Goal: Information Seeking & Learning: Compare options

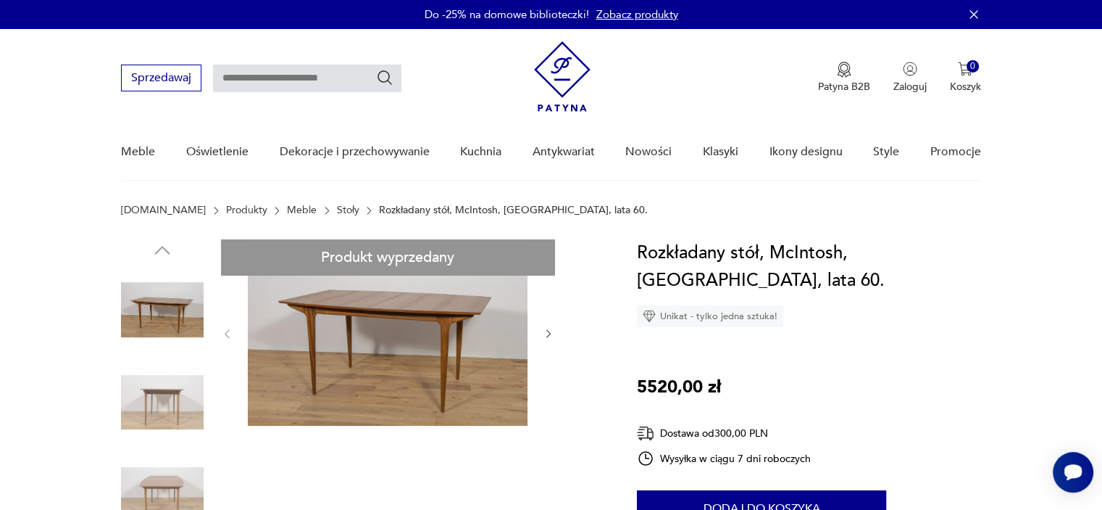
click at [337, 209] on link "Stoły" at bounding box center [348, 210] width 22 height 12
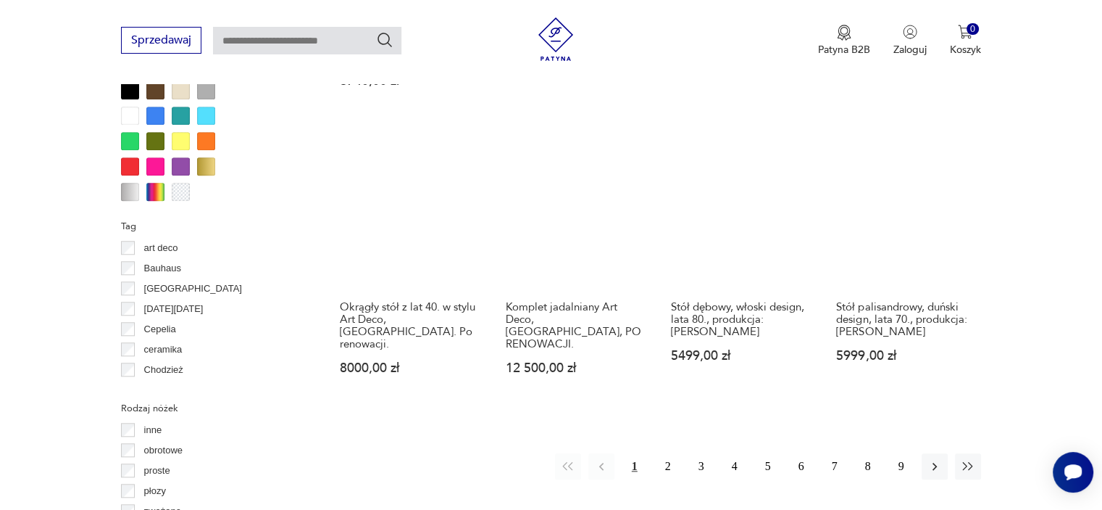
scroll to position [1616, 0]
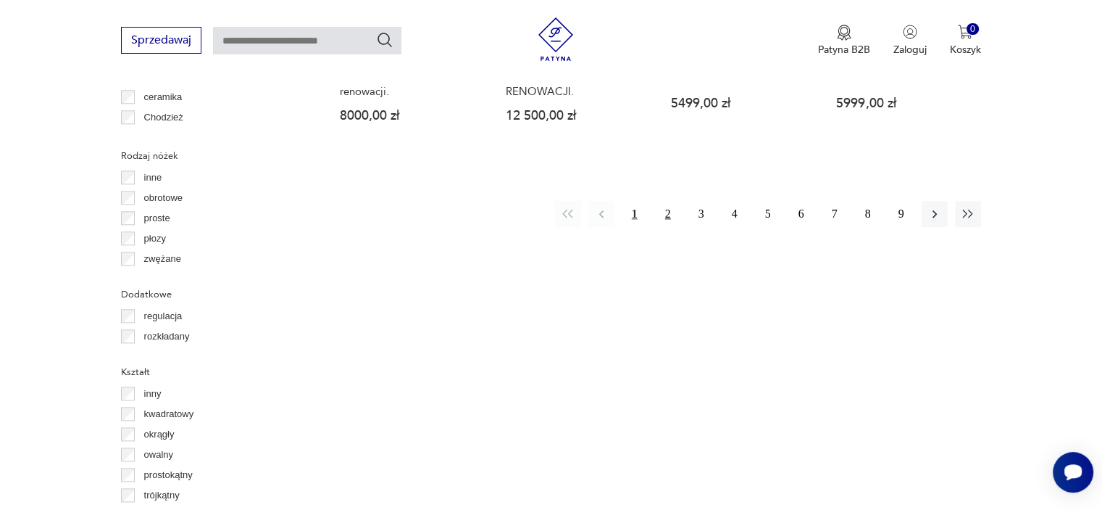
click at [669, 201] on button "2" at bounding box center [668, 214] width 26 height 26
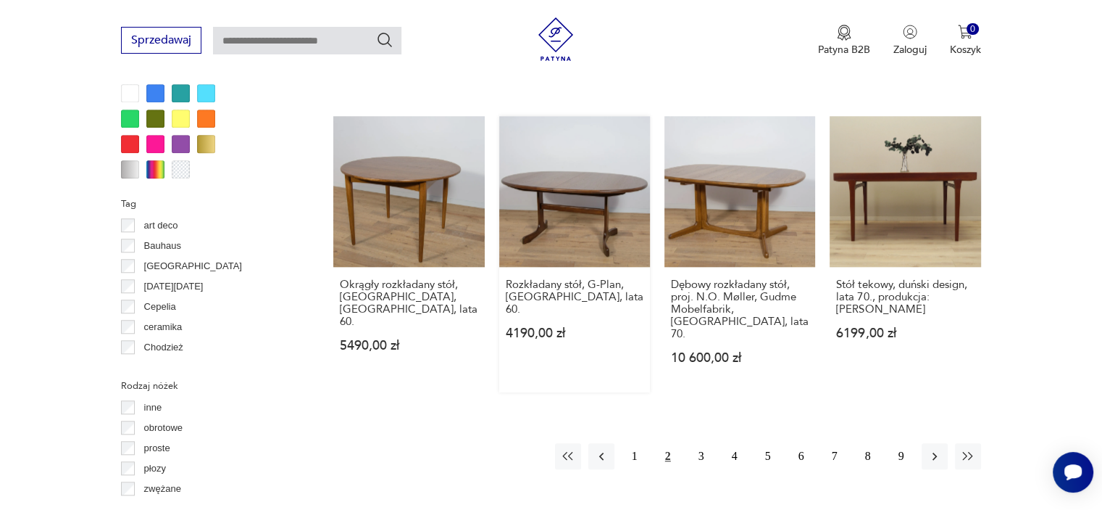
scroll to position [1399, 0]
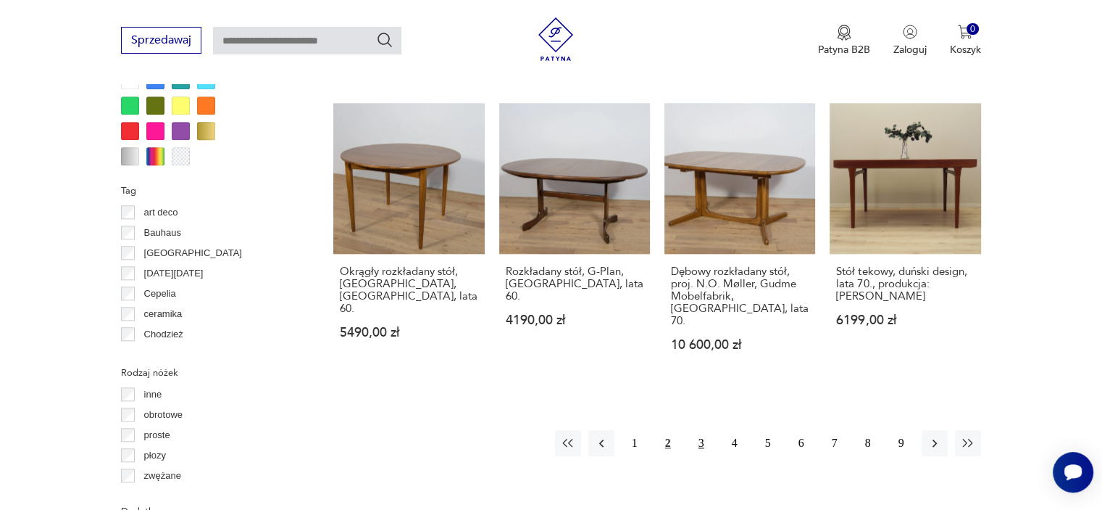
click at [702, 430] on button "3" at bounding box center [702, 443] width 26 height 26
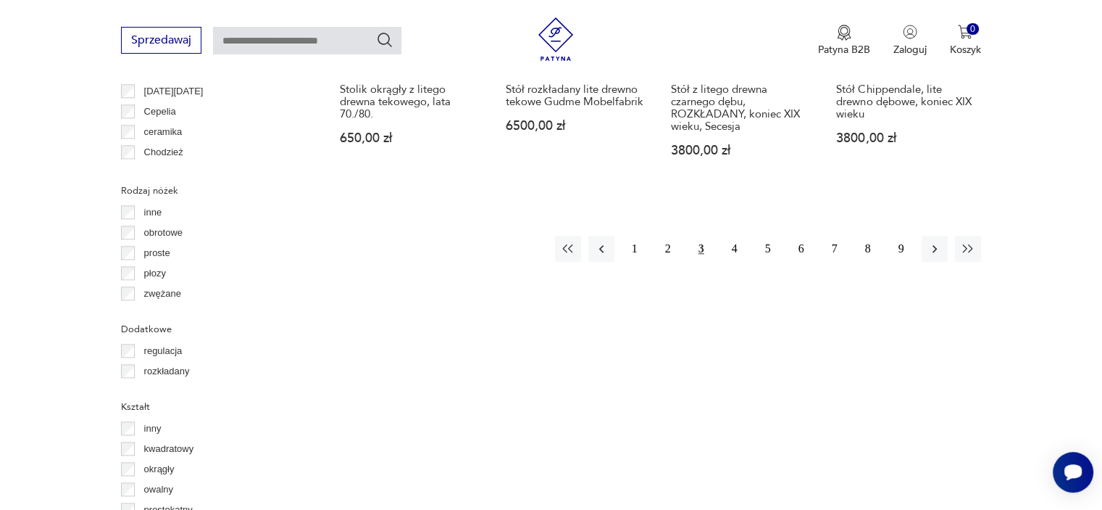
scroll to position [1616, 0]
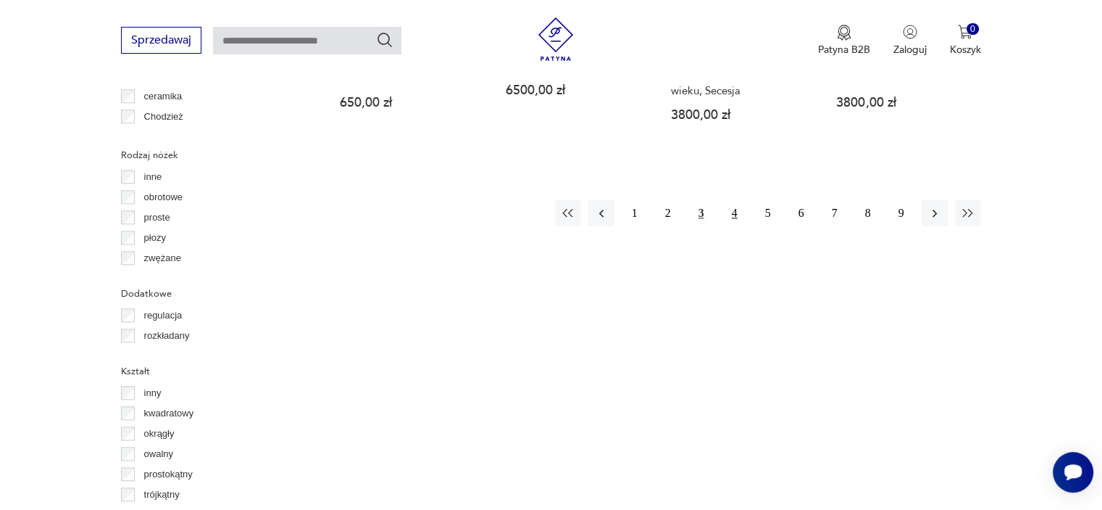
click at [737, 200] on button "4" at bounding box center [735, 213] width 26 height 26
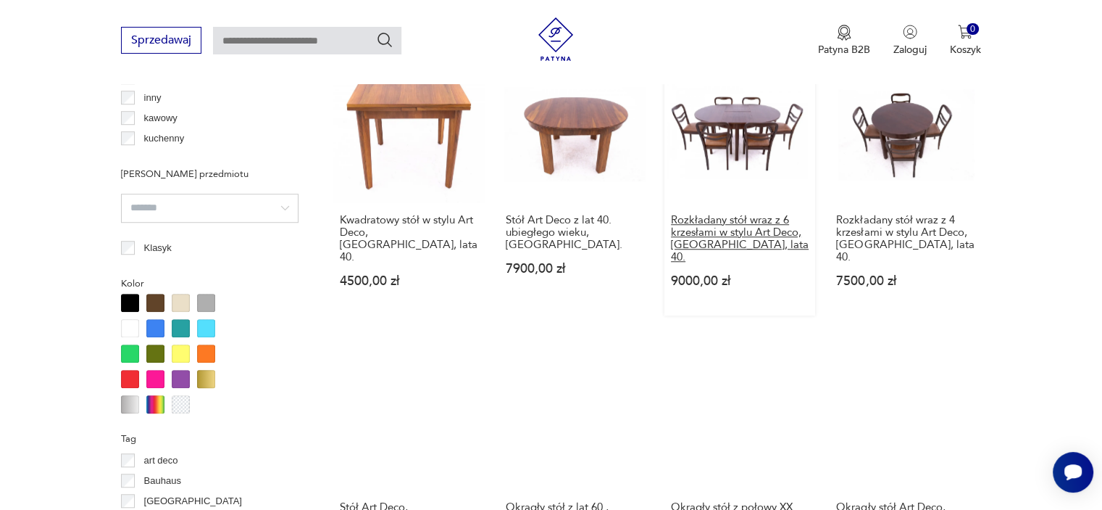
scroll to position [1544, 0]
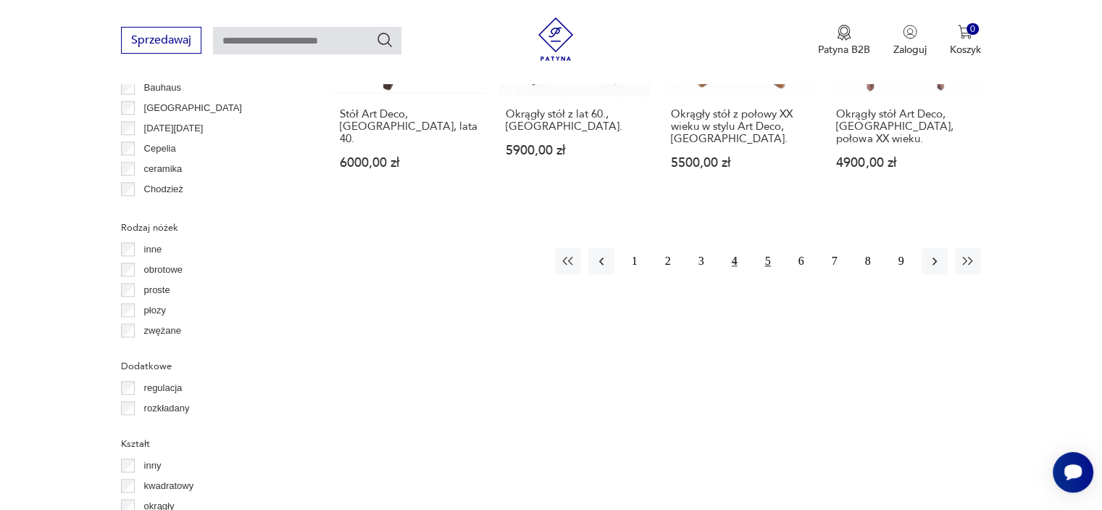
click at [764, 248] on button "5" at bounding box center [768, 261] width 26 height 26
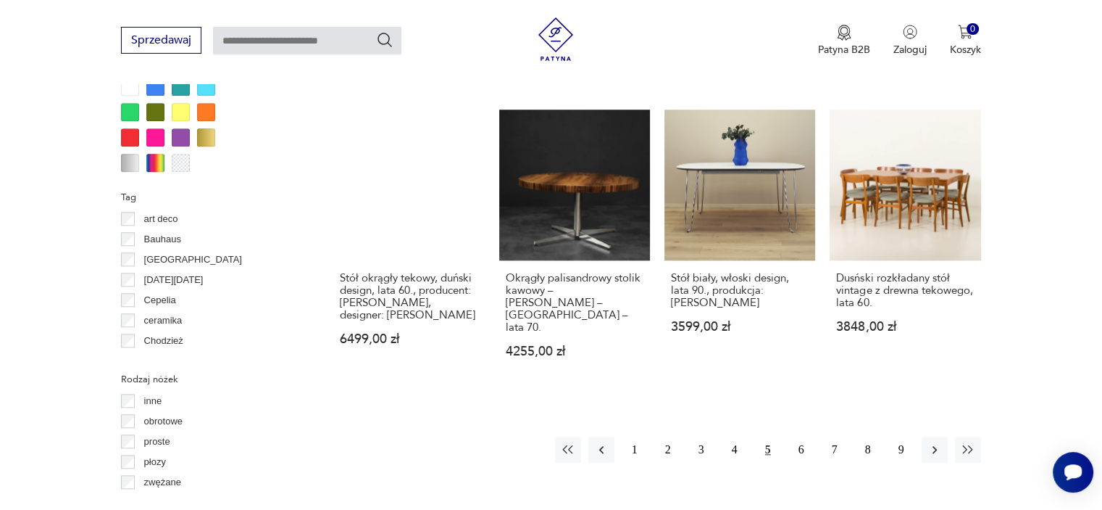
scroll to position [1471, 0]
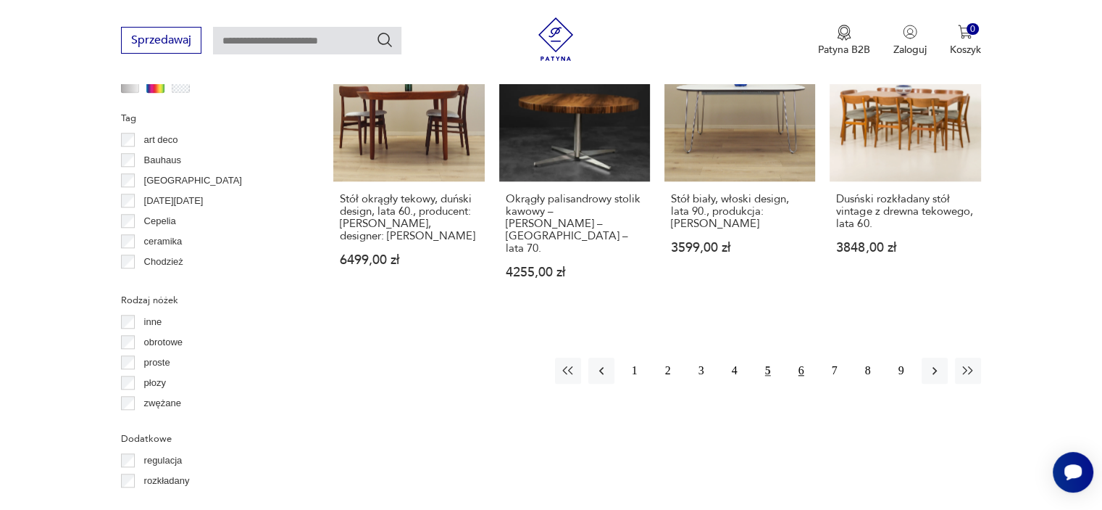
click at [794, 357] on button "6" at bounding box center [802, 370] width 26 height 26
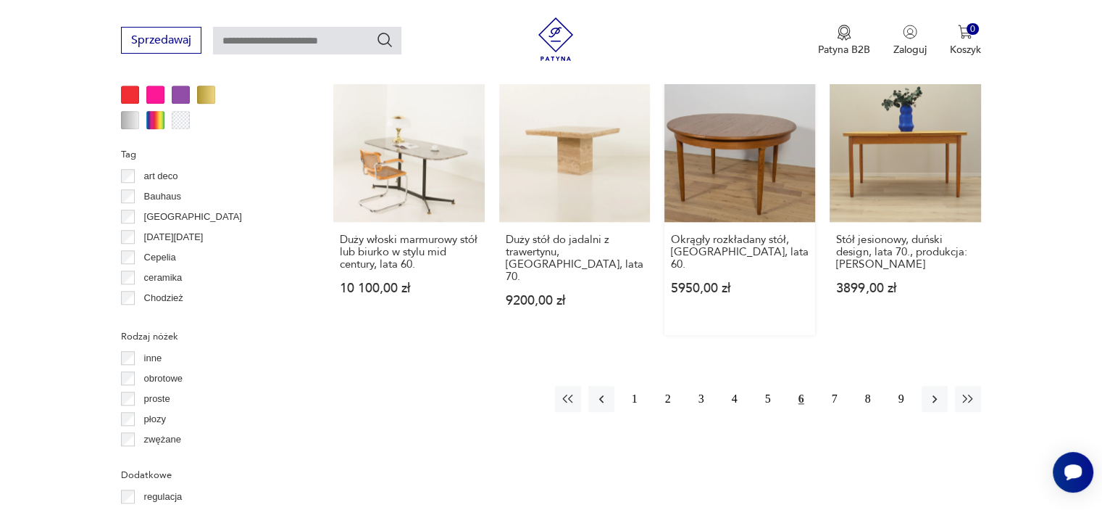
scroll to position [1544, 0]
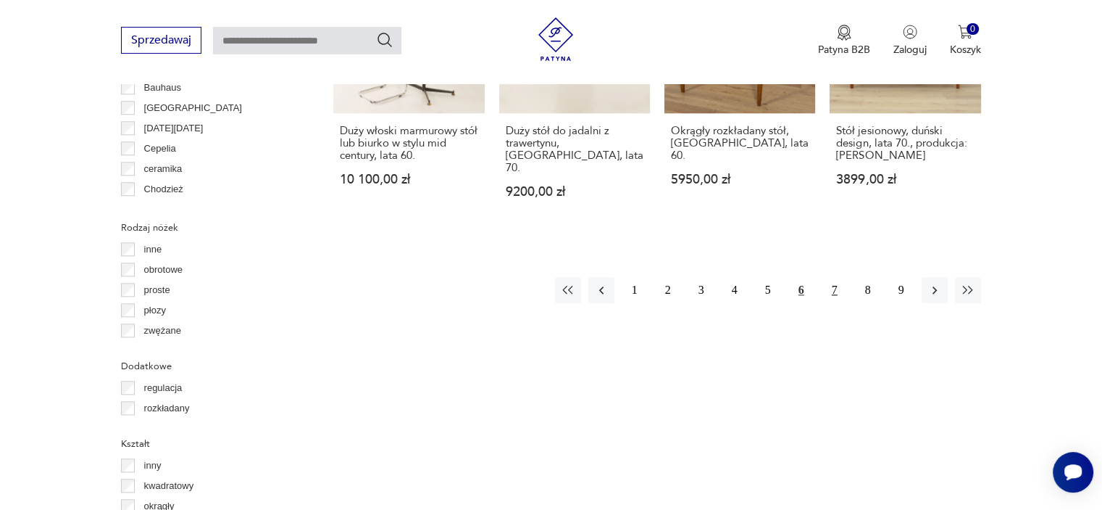
click at [835, 277] on button "7" at bounding box center [835, 290] width 26 height 26
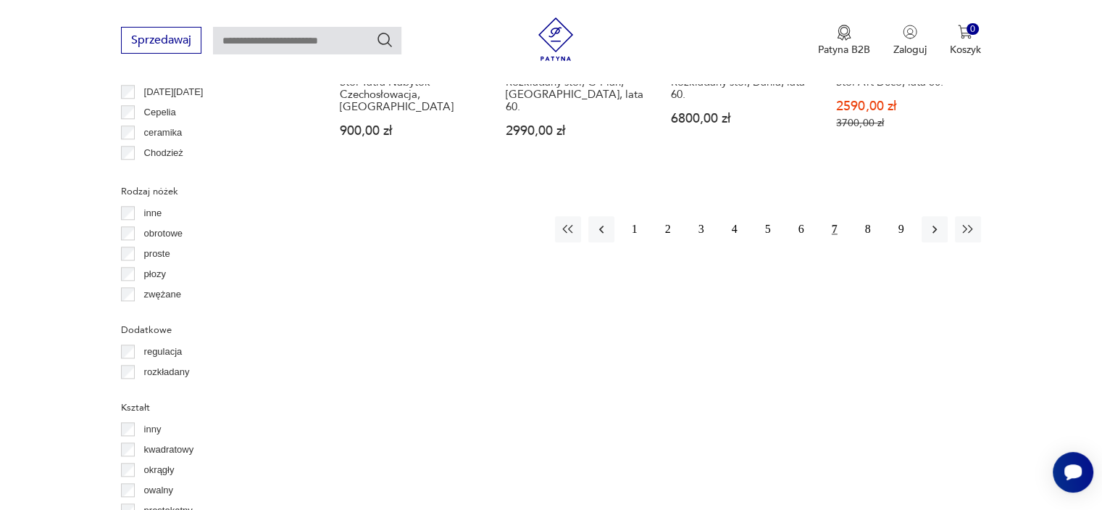
scroll to position [1616, 0]
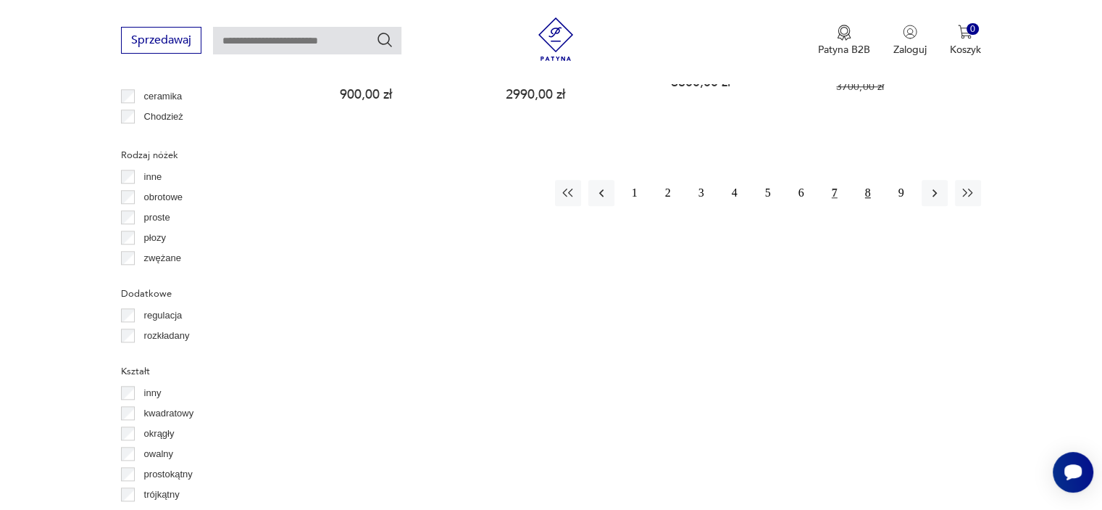
click at [857, 181] on button "8" at bounding box center [868, 193] width 26 height 26
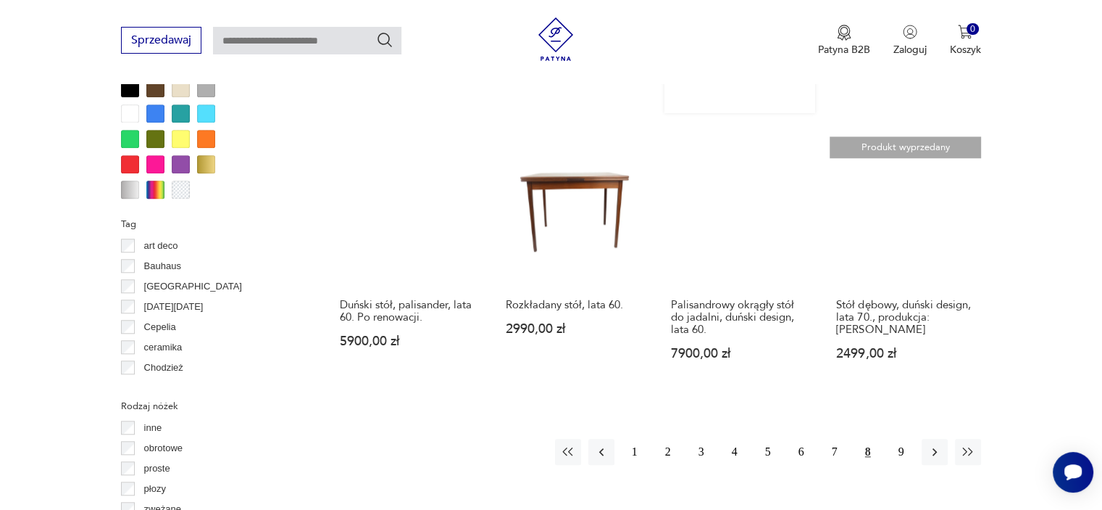
scroll to position [1399, 0]
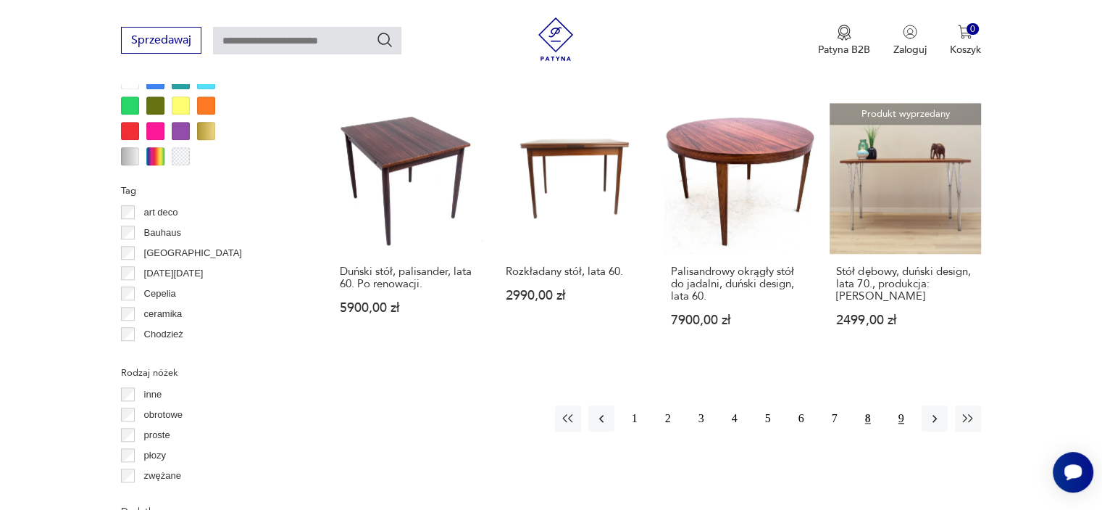
click at [897, 405] on button "9" at bounding box center [902, 418] width 26 height 26
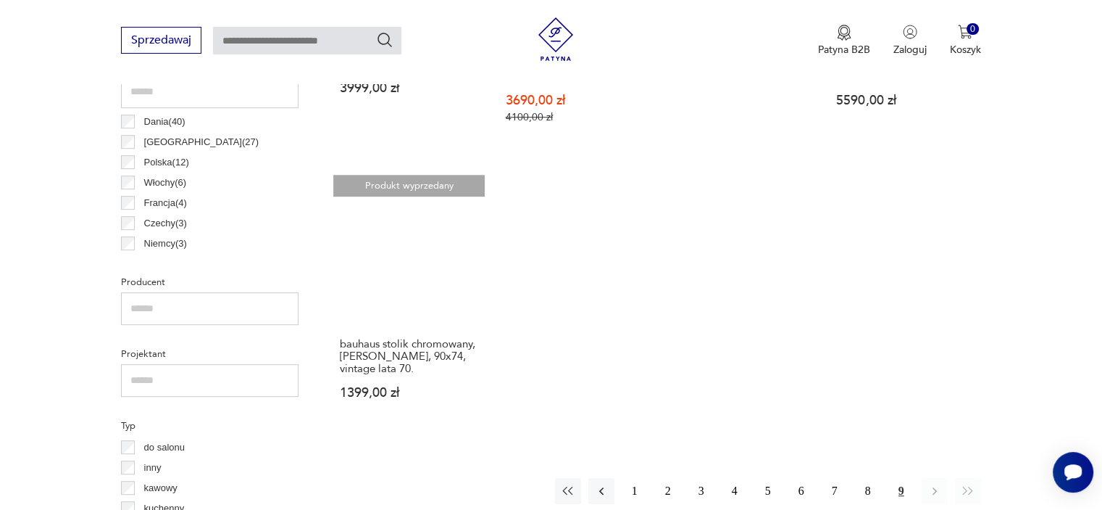
scroll to position [819, 0]
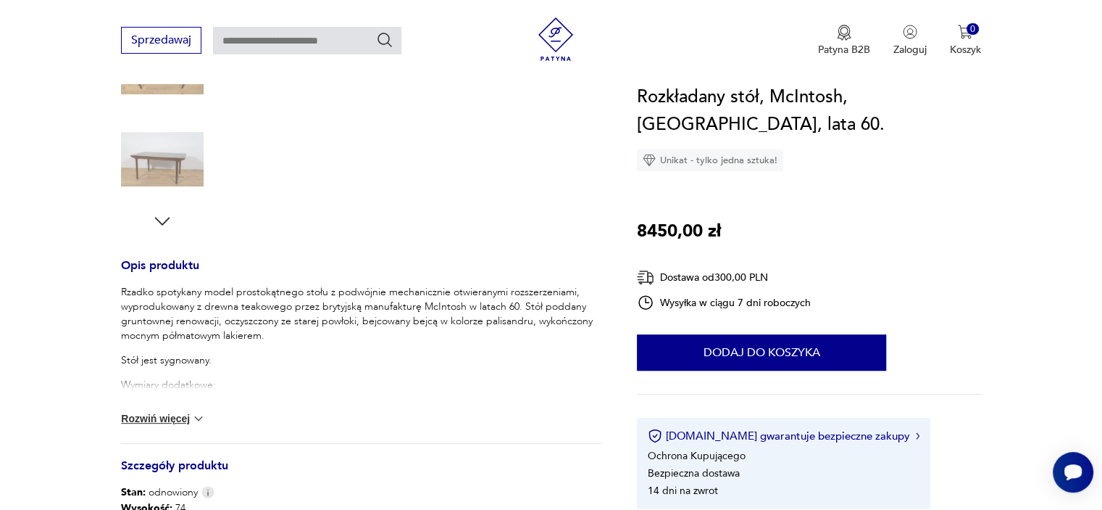
scroll to position [435, 0]
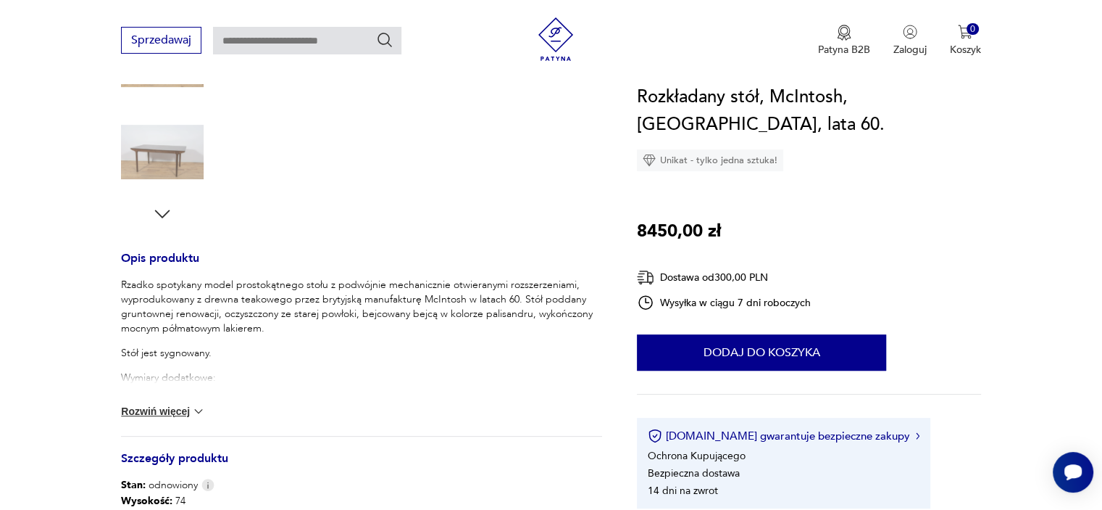
click at [168, 411] on button "Rozwiń więcej" at bounding box center [163, 411] width 84 height 14
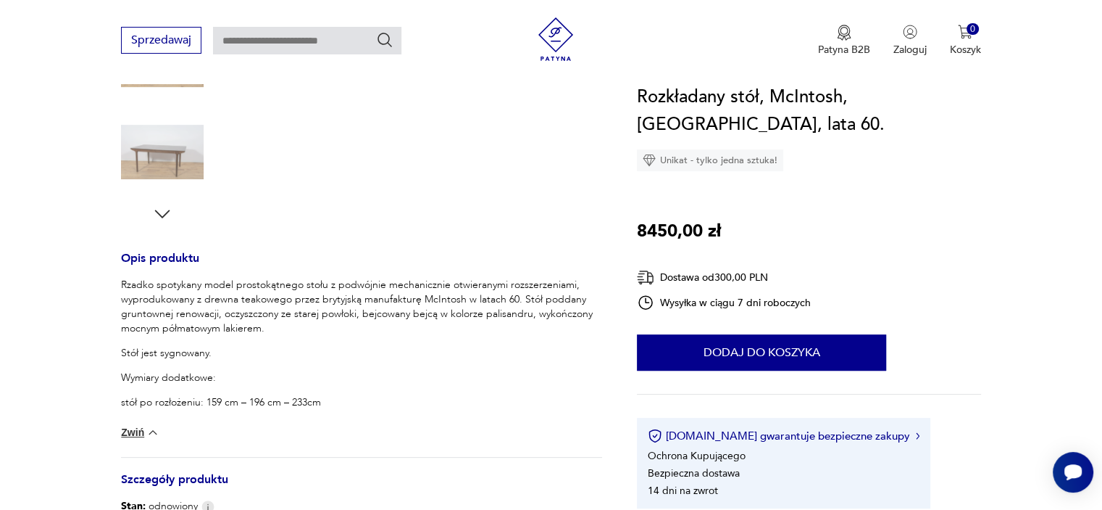
scroll to position [217, 0]
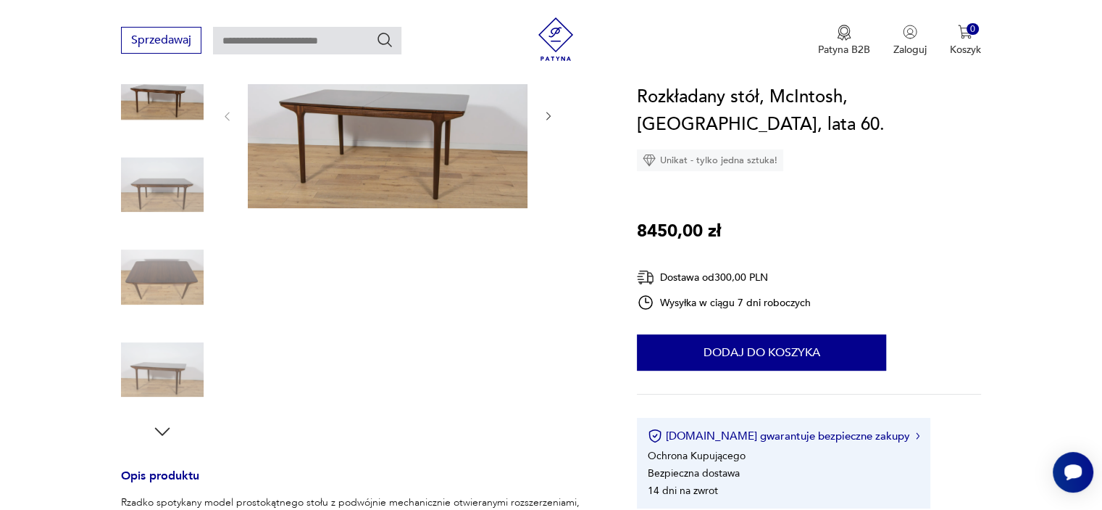
click at [154, 376] on img at bounding box center [162, 369] width 83 height 83
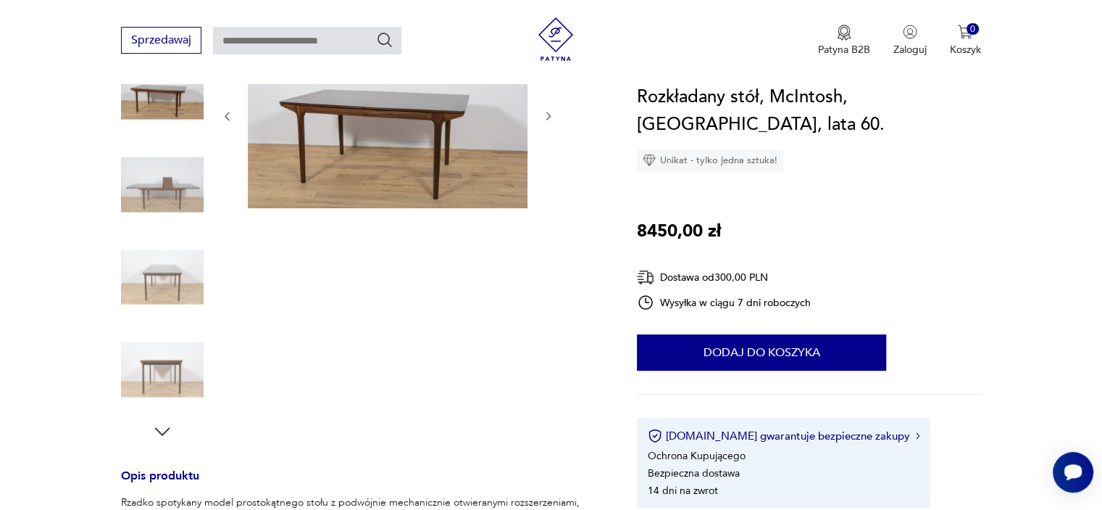
click at [164, 435] on icon "button" at bounding box center [162, 431] width 22 height 22
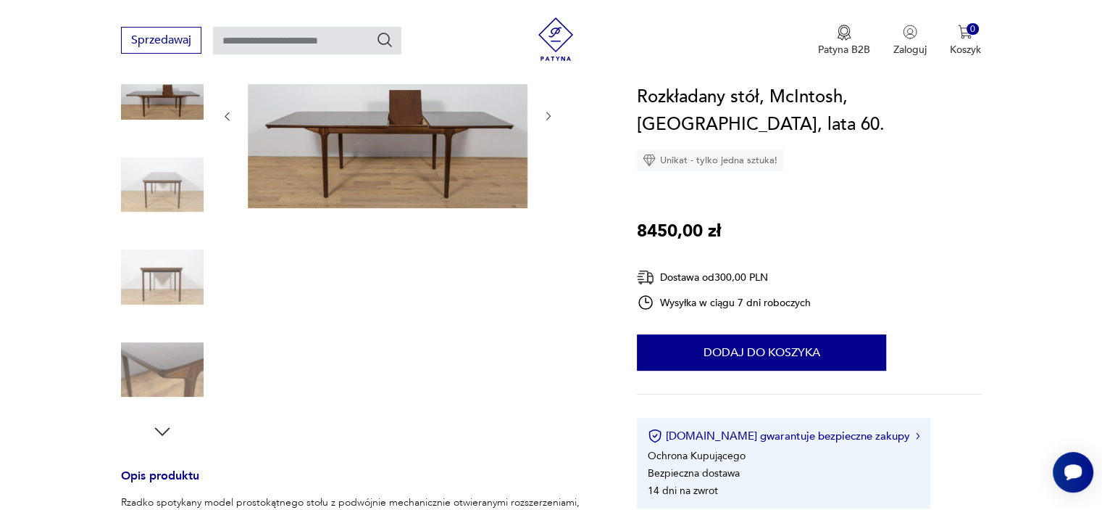
click at [164, 435] on icon "button" at bounding box center [162, 431] width 22 height 22
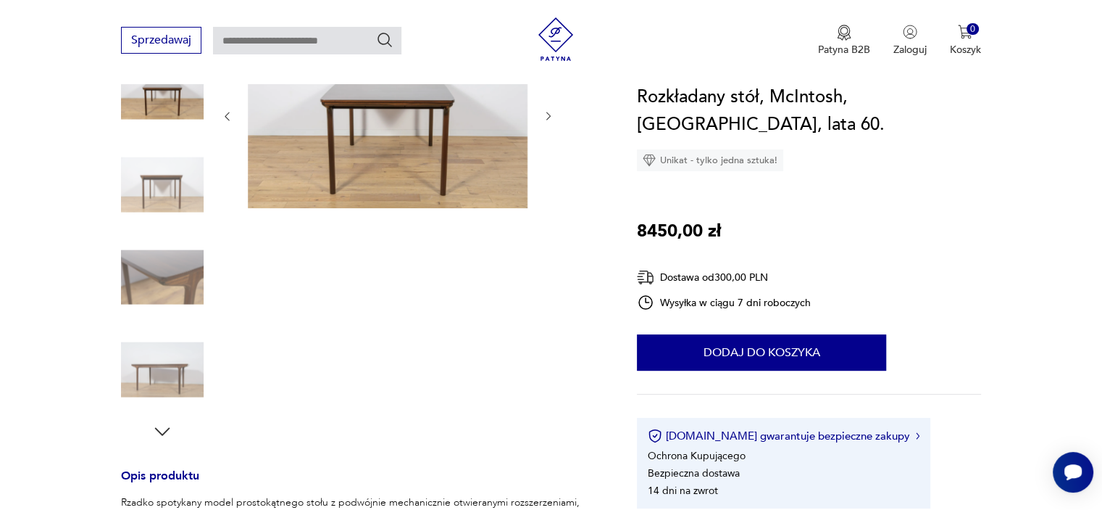
click at [164, 435] on icon "button" at bounding box center [162, 431] width 22 height 22
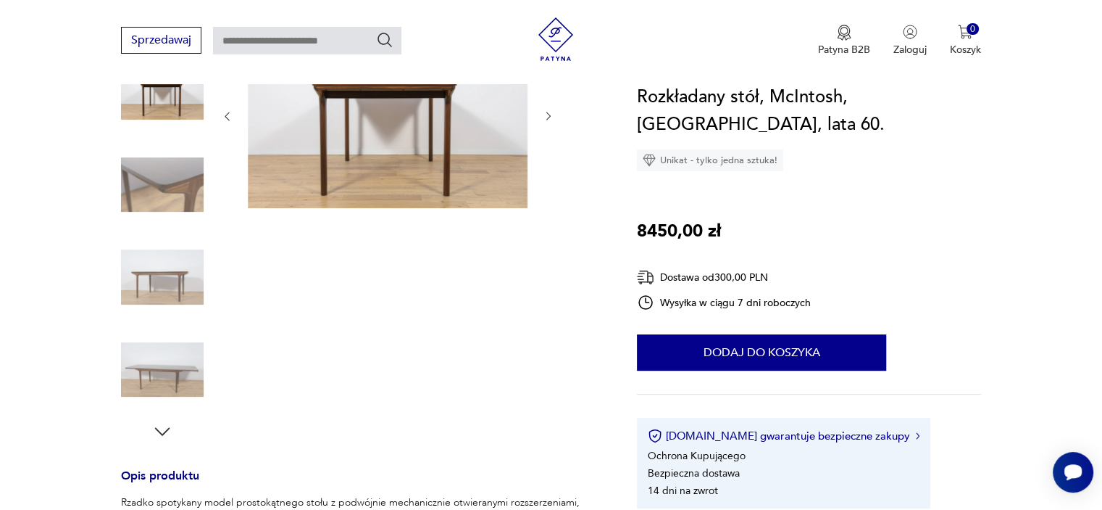
click at [164, 434] on icon "button" at bounding box center [162, 431] width 22 height 22
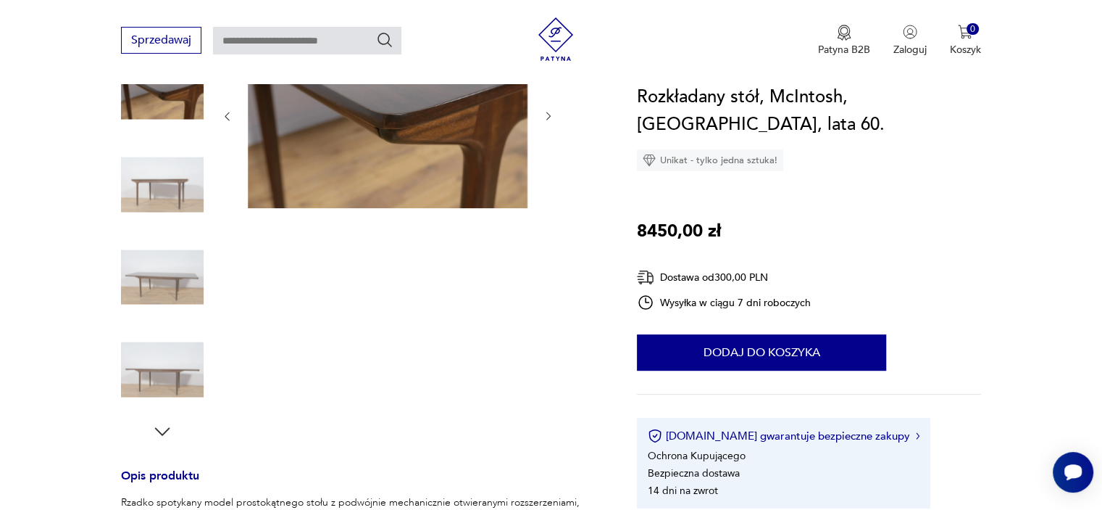
click at [146, 249] on img at bounding box center [162, 277] width 83 height 83
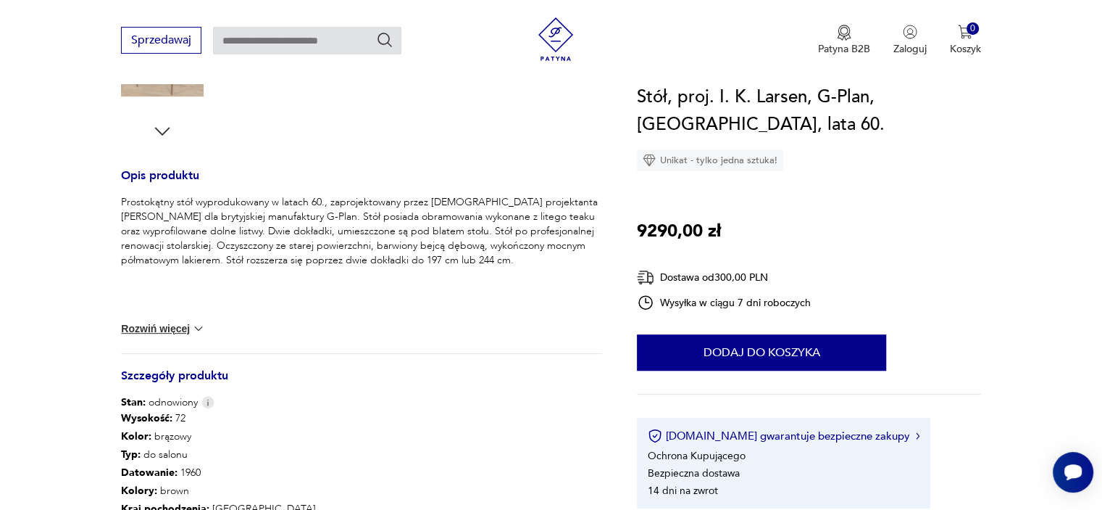
scroll to position [580, 0]
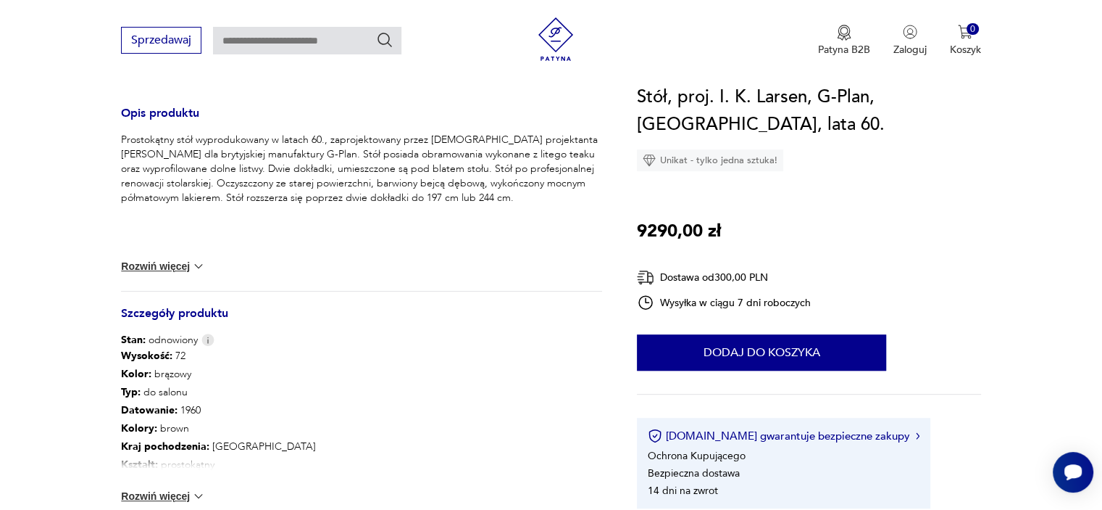
click at [178, 494] on button "Rozwiń więcej" at bounding box center [163, 496] width 84 height 14
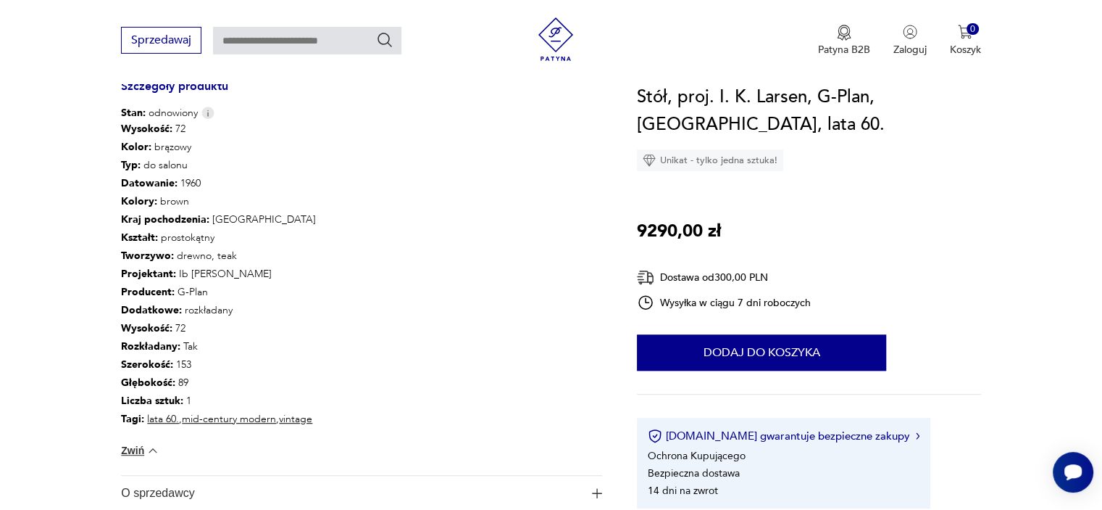
scroll to position [870, 0]
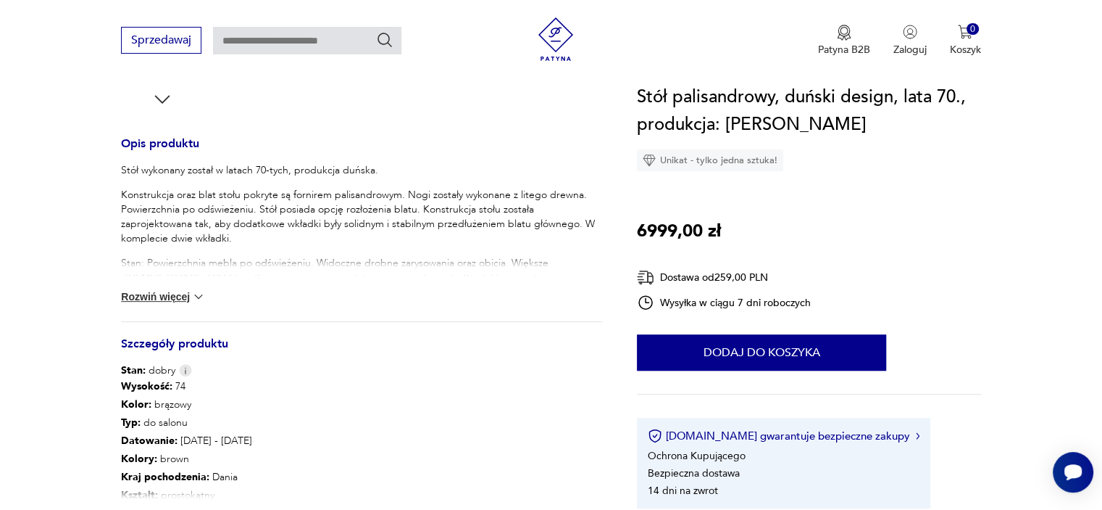
scroll to position [580, 0]
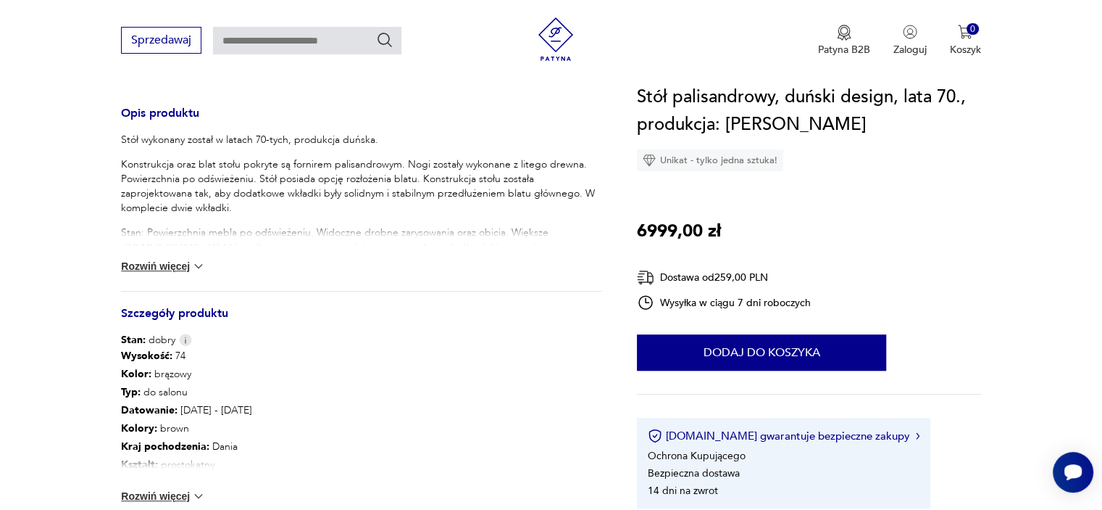
click at [160, 504] on div "Wysokość : 74 Kolor: brązowy Typ : do salonu Datowanie : 1970 - 1979 Kolory : b…" at bounding box center [361, 433] width 481 height 173
click at [162, 497] on button "Rozwiń więcej" at bounding box center [163, 496] width 84 height 14
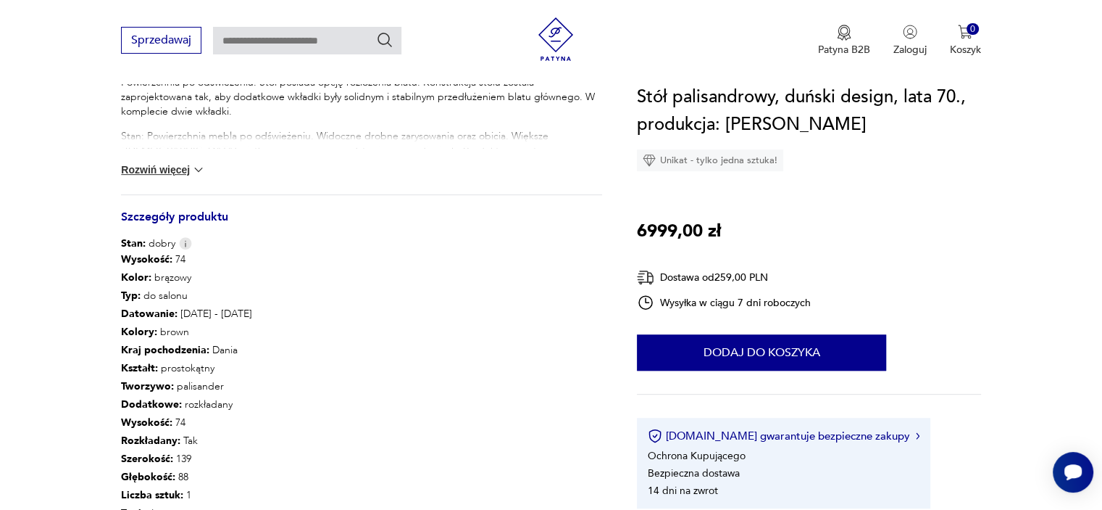
scroll to position [797, 0]
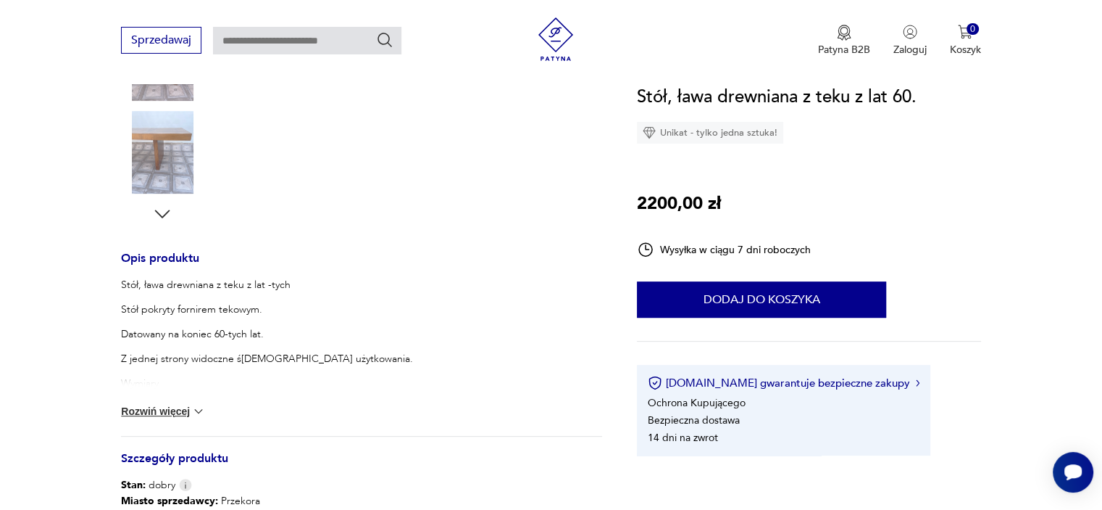
scroll to position [507, 0]
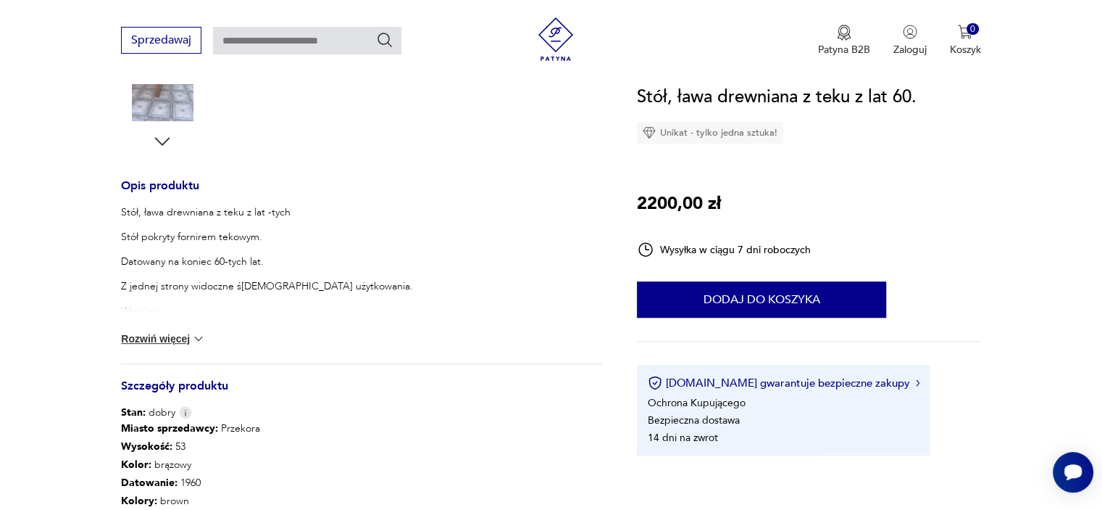
click at [171, 338] on button "Rozwiń więcej" at bounding box center [163, 338] width 84 height 14
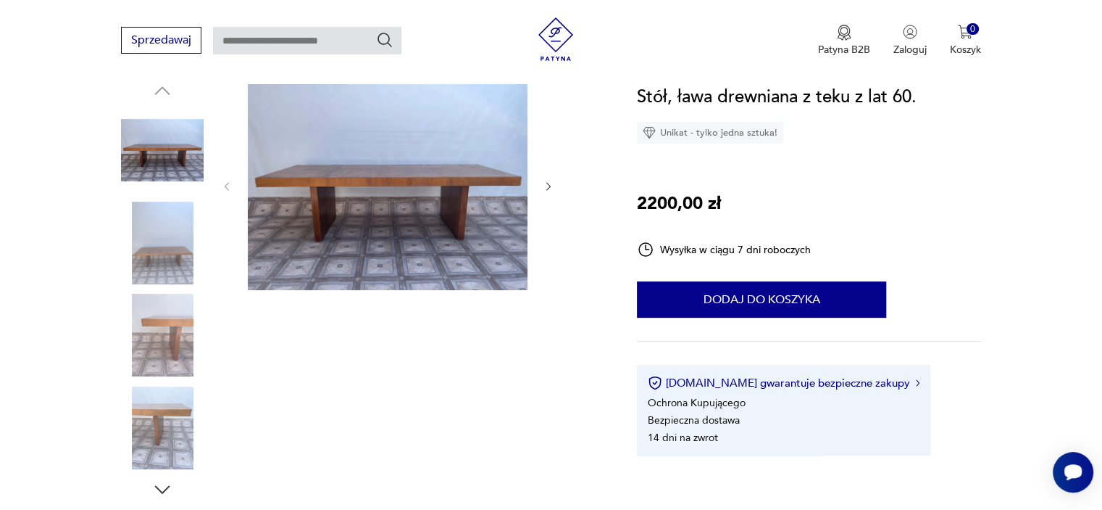
scroll to position [145, 0]
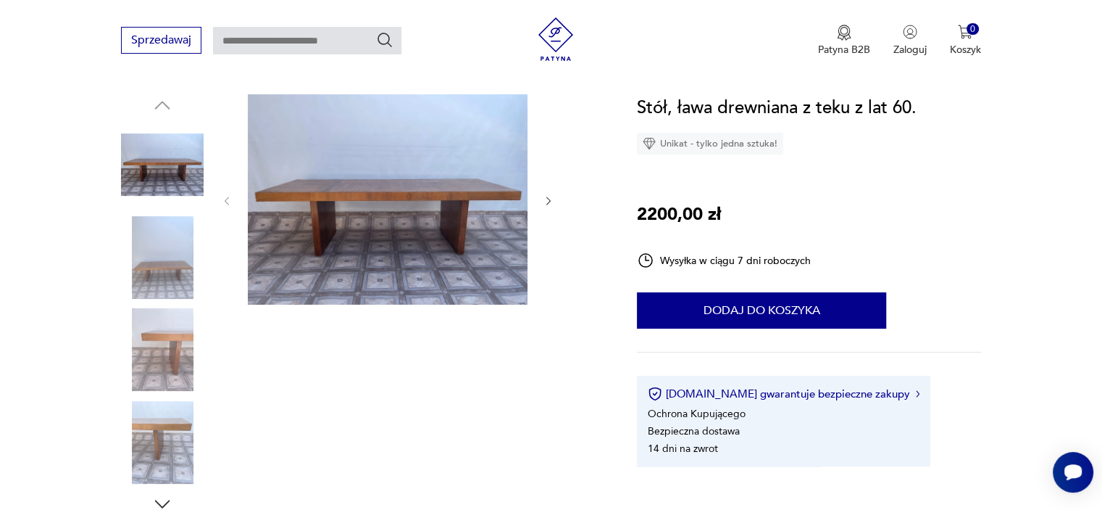
click at [180, 433] on img at bounding box center [162, 442] width 83 height 83
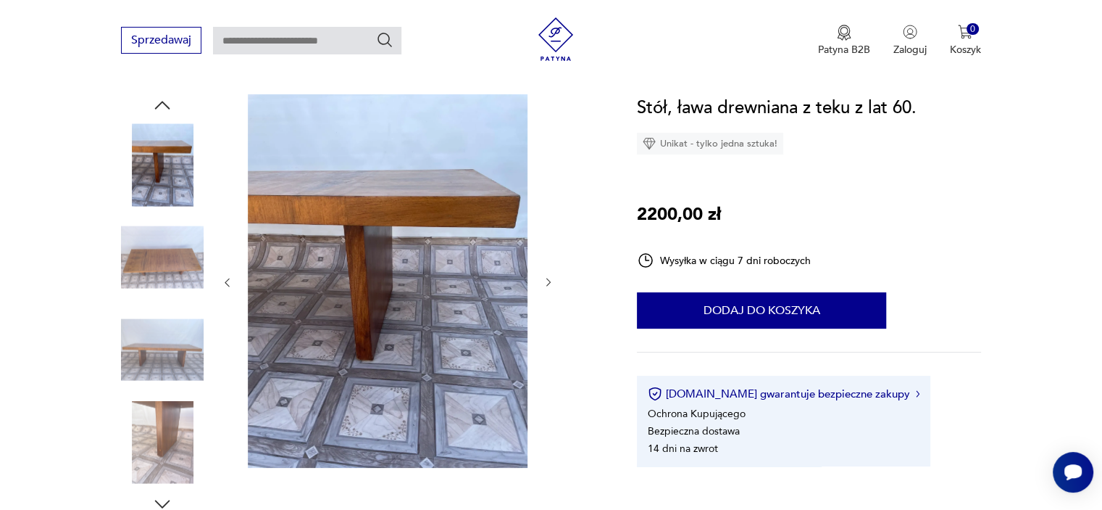
click at [152, 344] on img at bounding box center [162, 349] width 83 height 83
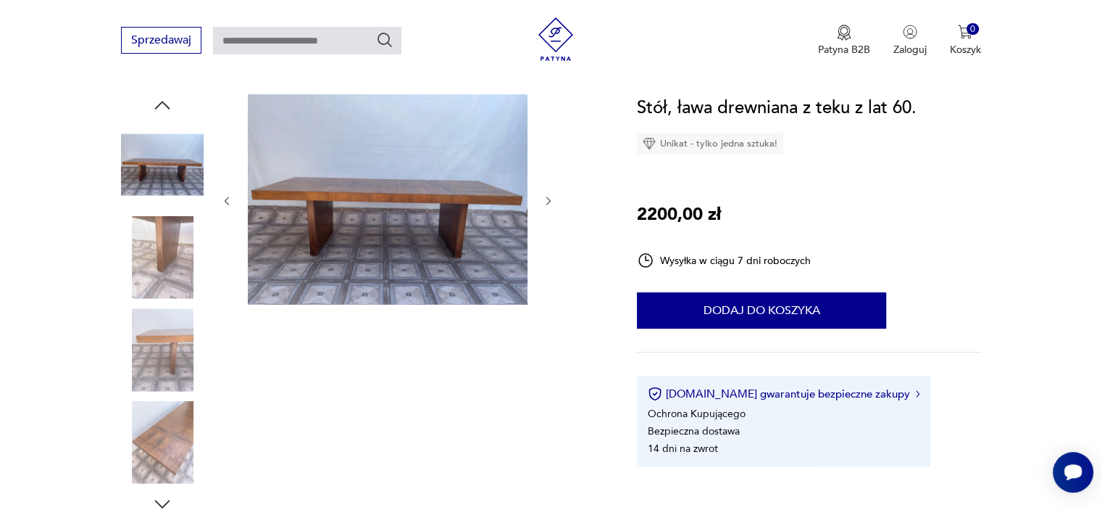
click at [176, 391] on div at bounding box center [162, 349] width 83 height 83
click at [178, 432] on img at bounding box center [162, 442] width 83 height 83
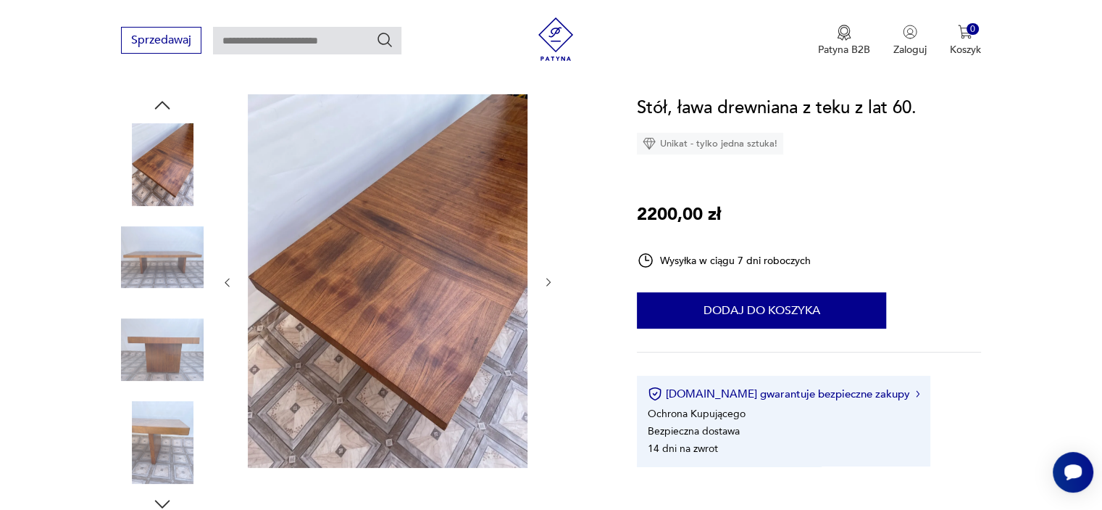
click at [188, 338] on img at bounding box center [162, 349] width 83 height 83
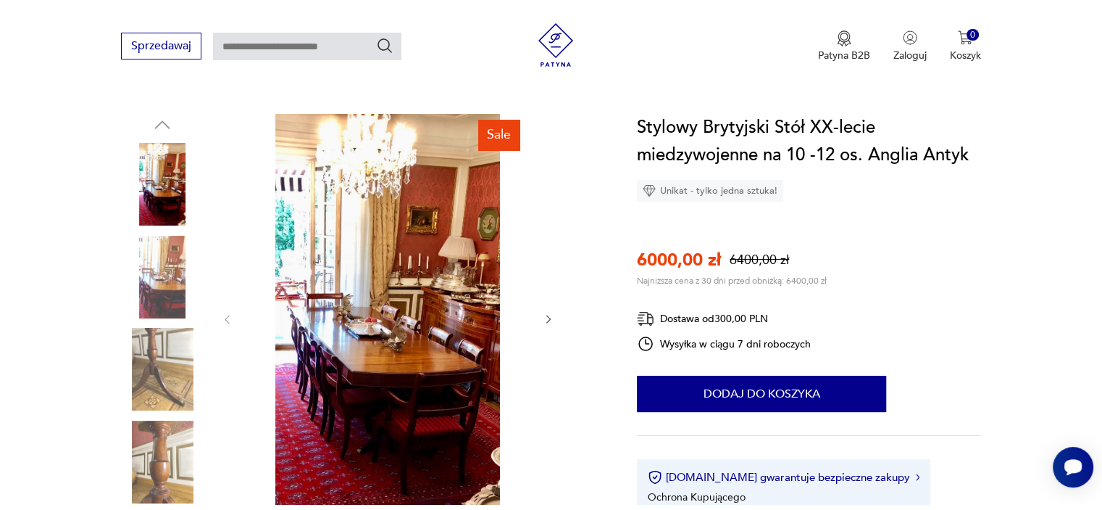
scroll to position [290, 0]
